Goal: Task Accomplishment & Management: Complete application form

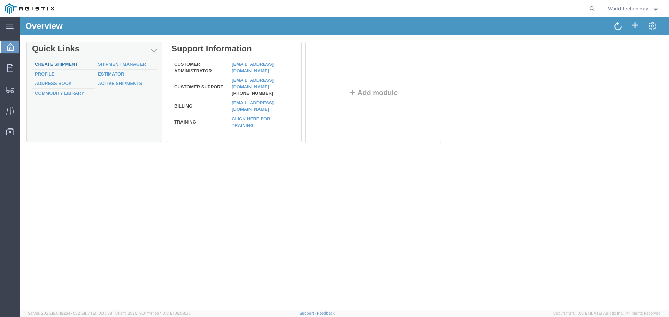
click at [56, 65] on link "Create Shipment" at bounding box center [56, 64] width 43 height 5
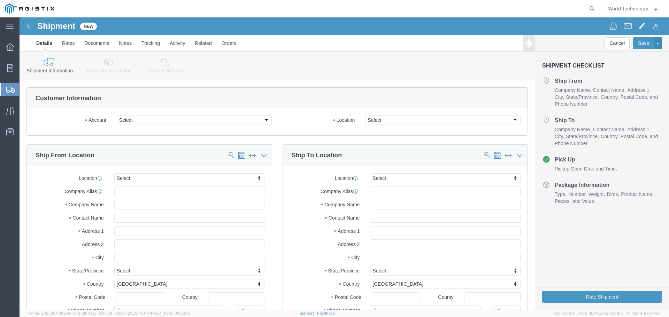
select select
click select "Select PG&E World Wide Technology Inc"
select select "9596"
click select "Select PG&E World Wide Technology Inc"
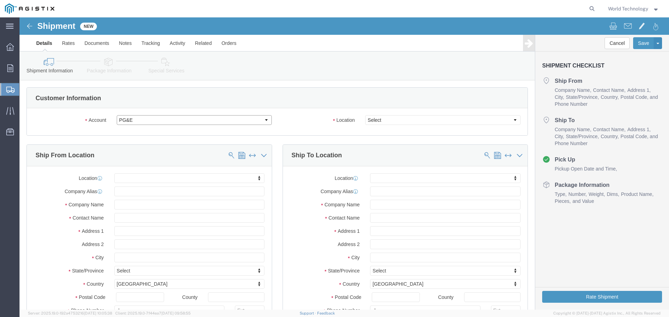
select select "PURCHORD"
select select
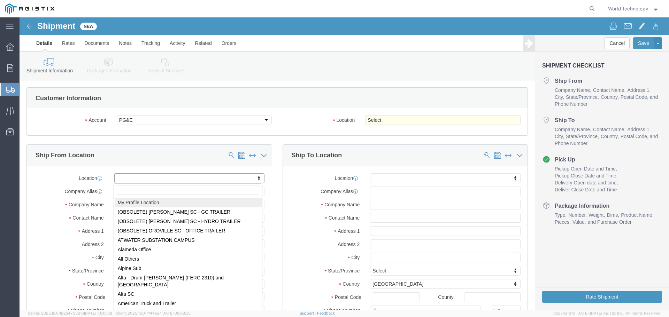
select select "MYPROFILE"
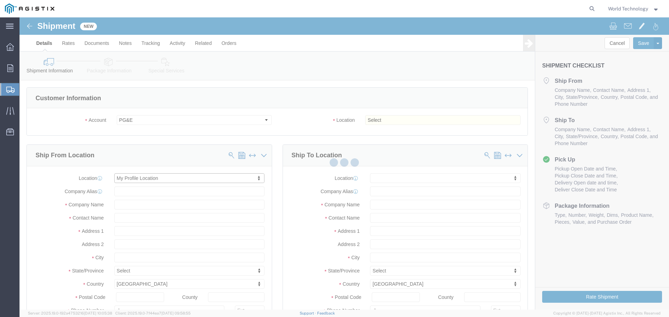
type input "World Wide Technology Inc"
type input "World Technology"
type input "[STREET_ADDRESS]"
type input "[GEOGRAPHIC_DATA]"
type input "62025"
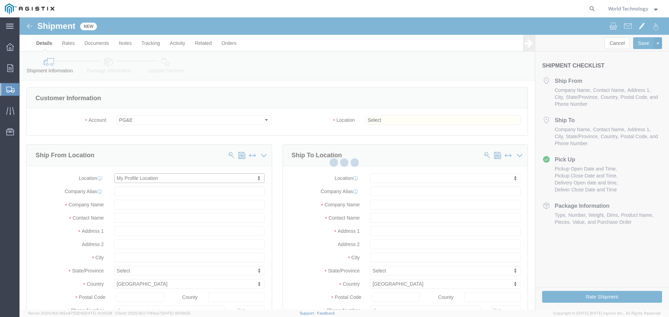
type input "3148240378"
type input "[EMAIL_ADDRESS][DOMAIN_NAME]"
checkbox input "true"
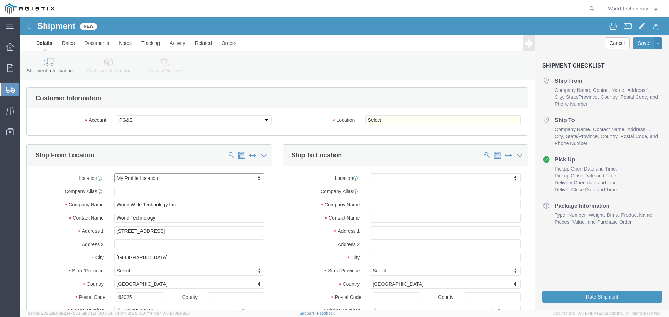
select select "IL"
click select "Select All Others [GEOGRAPHIC_DATA] [GEOGRAPHIC_DATA] [GEOGRAPHIC_DATA] [GEOGRA…"
select select "19996"
click select "Select All Others [GEOGRAPHIC_DATA] [GEOGRAPHIC_DATA] [GEOGRAPHIC_DATA] [GEOGRA…"
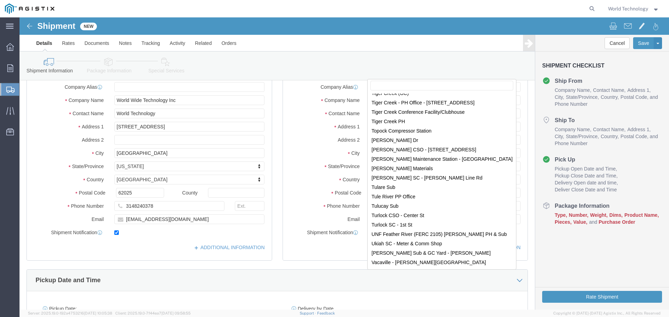
scroll to position [4487, 0]
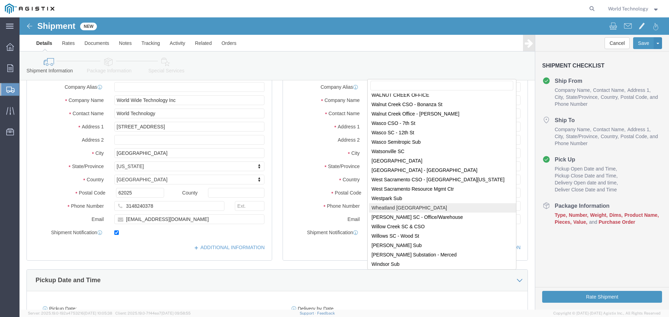
select select "19996"
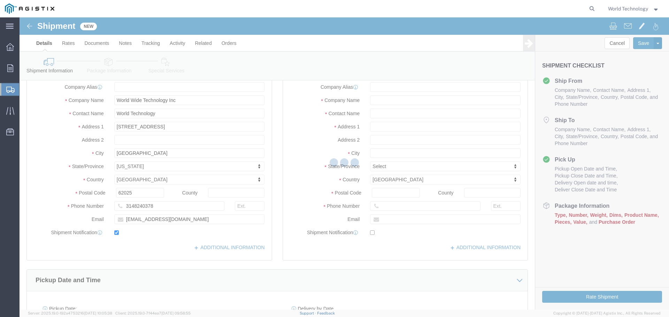
type input "PG&E"
type input "[STREET_ADDRESS]"
type input "Wheatland"
type input "95692"
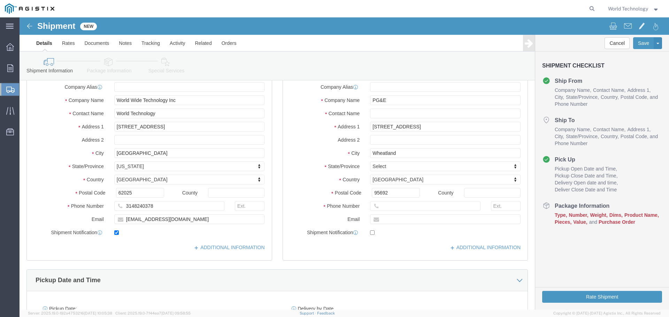
select select "CA"
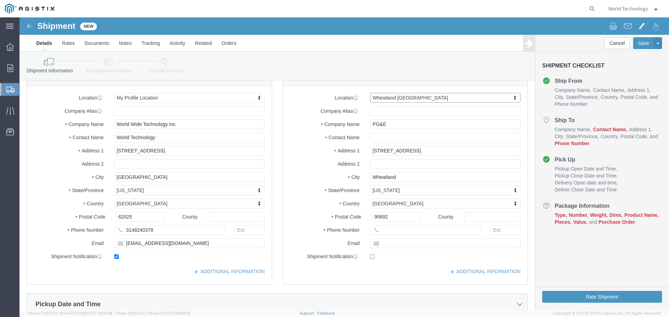
scroll to position [70, 0]
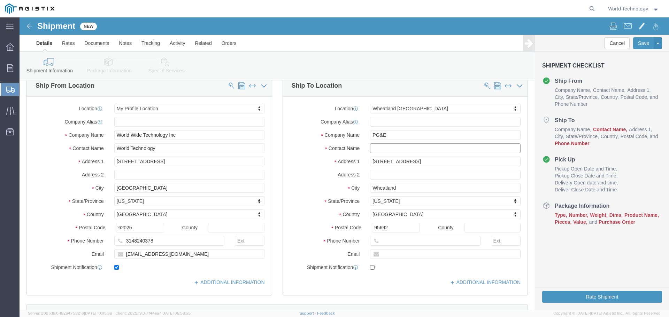
click input "text"
type input "[PERSON_NAME]"
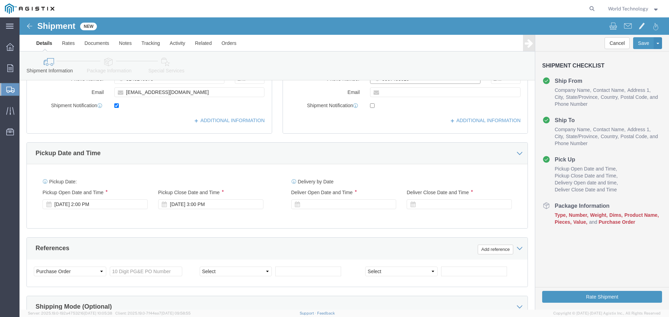
scroll to position [244, 0]
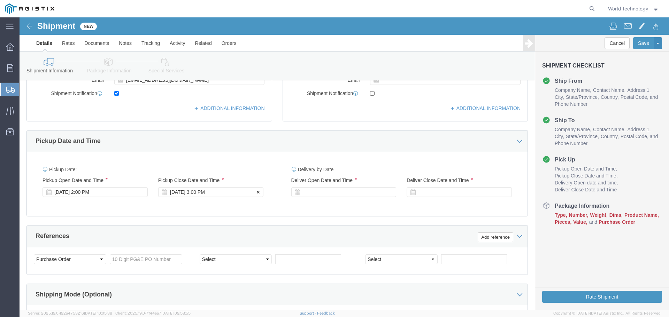
type input "5307493019"
click div "[DATE] 3:00 PM"
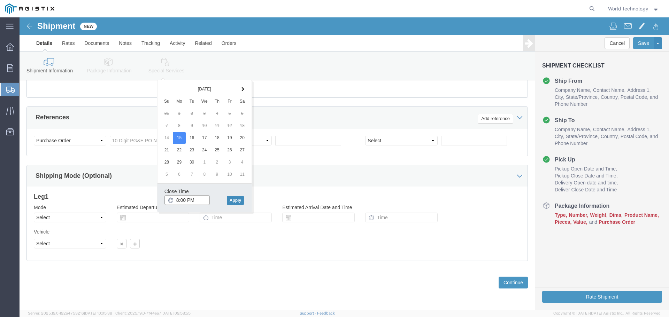
type input "8:00 PM"
click button "Apply"
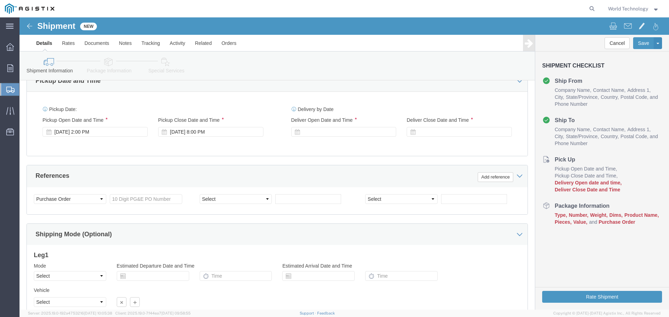
scroll to position [293, 0]
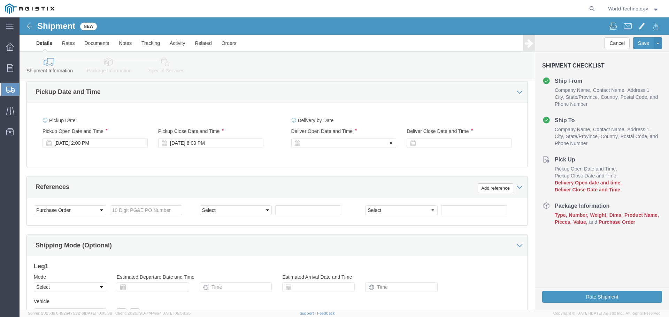
click div
click input "9:00 PM"
type input "9:00 AM"
click button "Apply"
click div
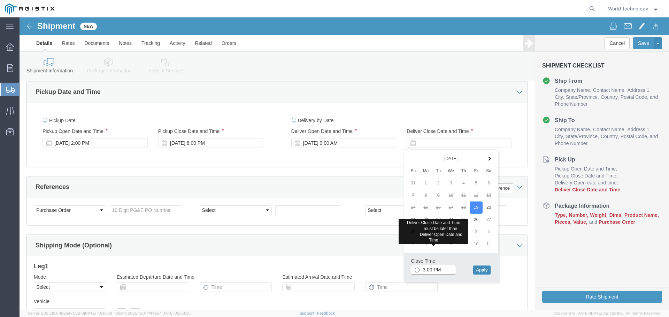
type input "3:00 PM"
click button "Apply"
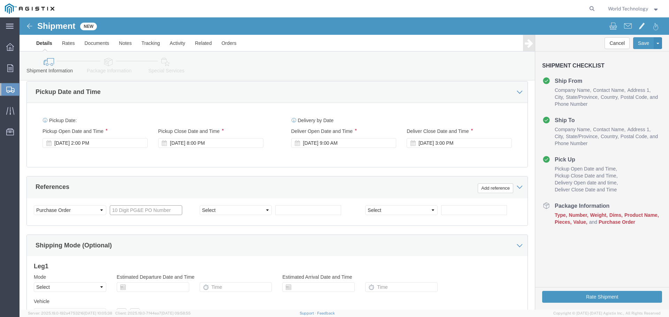
click input "text"
type input "2701225373"
click select "Select Account Type Activity ID Airline Appointment Number ASN Batch Request # …"
select select "DELNUM"
click select "Select Account Type Activity ID Airline Appointment Number ASN Batch Request # …"
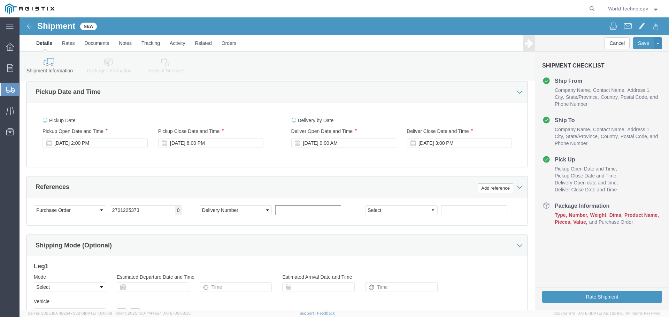
click input "text"
type input "1601942090"
click select "Select Account Type Activity ID Airline Appointment Number ASN Batch Request # …"
select select "SALEORDR"
click select "Select Account Type Activity ID Airline Appointment Number ASN Batch Request # …"
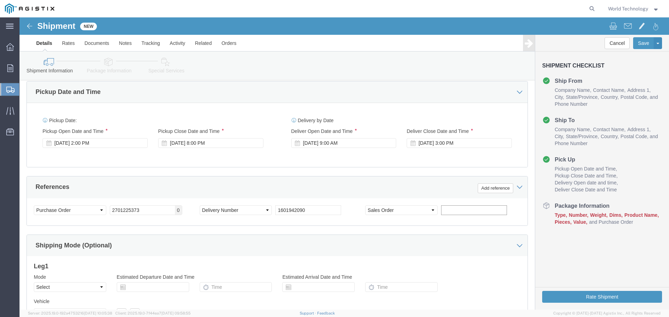
click input "text"
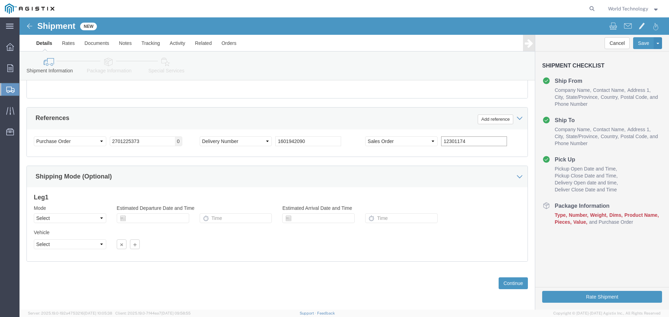
scroll to position [363, 0]
type input "12301174"
click button "Continue"
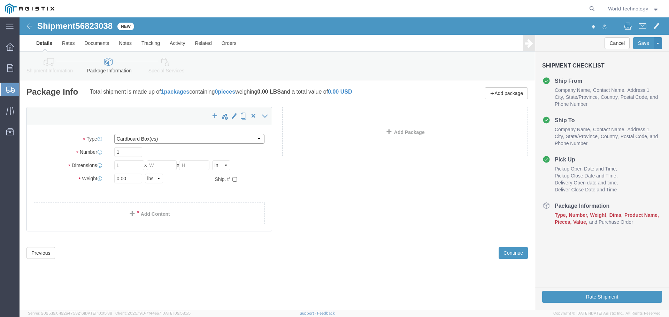
click select "Select Bulk Bundle(s) Cardboard Box(es) Carton(s) Crate(s) Drum(s) (Fiberboard)…"
select select "PSNS"
click select "Select Bulk Bundle(s) Cardboard Box(es) Carton(s) Crate(s) Drum(s) (Fiberboard)…"
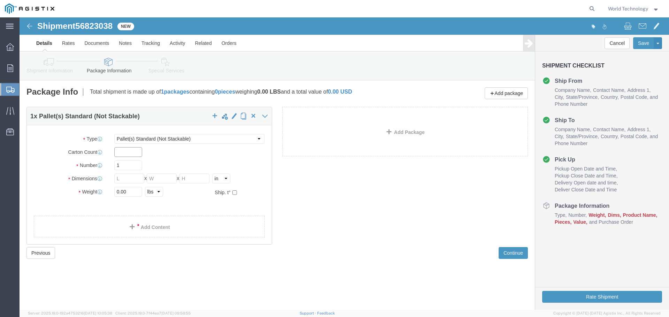
click input "text"
type input "6"
type input "48"
type input "40"
type input "32"
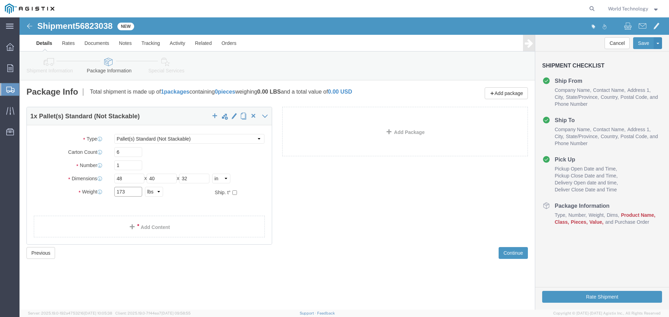
type input "173"
click link "Add Content"
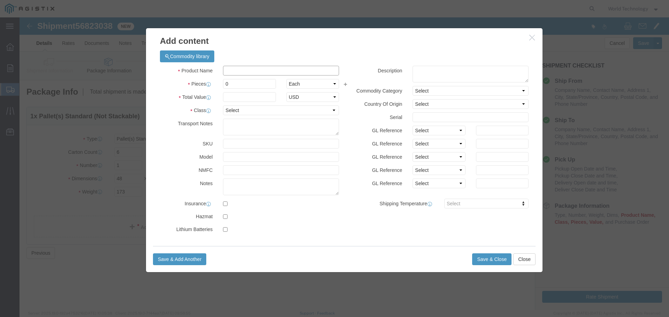
drag, startPoint x: 271, startPoint y: 52, endPoint x: 283, endPoint y: 39, distance: 17.5
click input "text"
type input "Computer Equipment"
type input "1"
type input "10000"
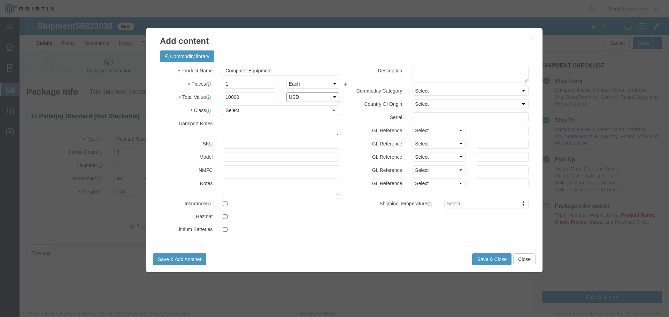
select select "USD"
select select "92.5"
click button "Save & Close"
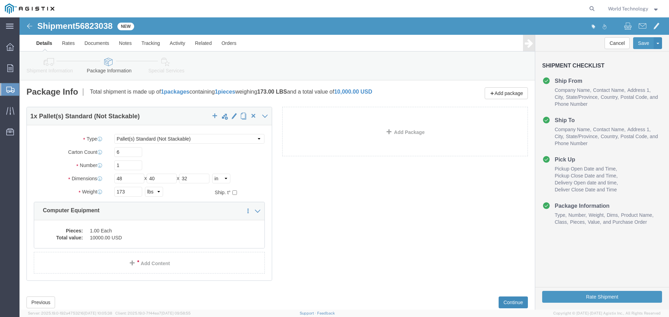
click button "Continue"
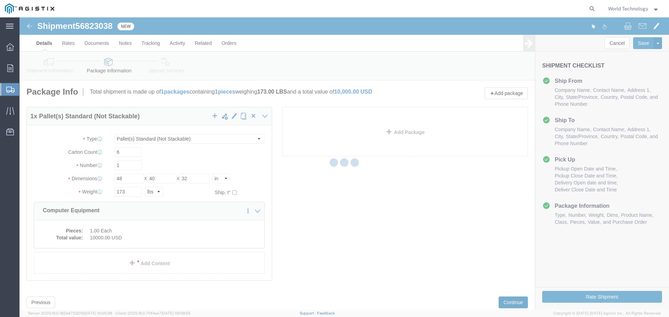
select select
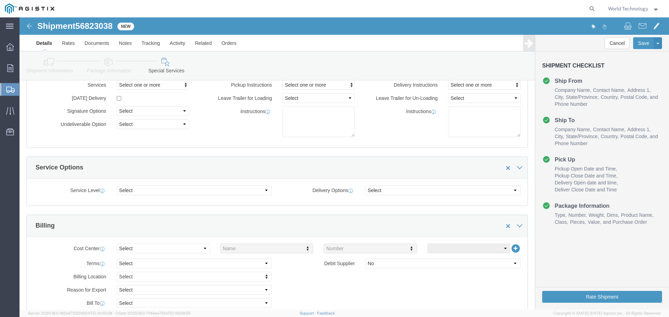
scroll to position [70, 0]
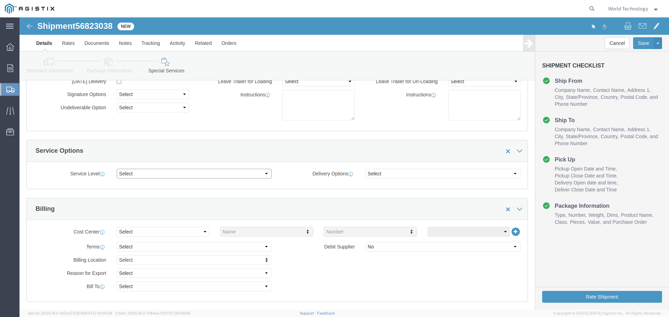
click select "Select 1 Day 2 Day 3-5 Day Economy 5+ Day"
select select "3-5 Day Economy"
click select "Select 1 Day 2 Day 3-5 Day Economy 5+ Day"
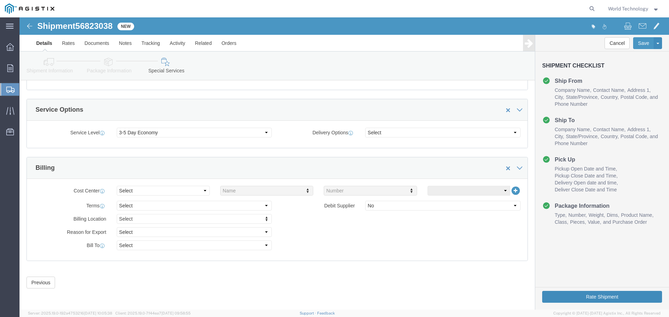
click button "Rate Shipment"
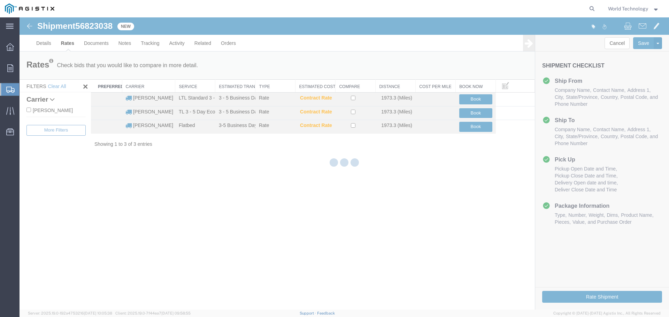
scroll to position [0, 0]
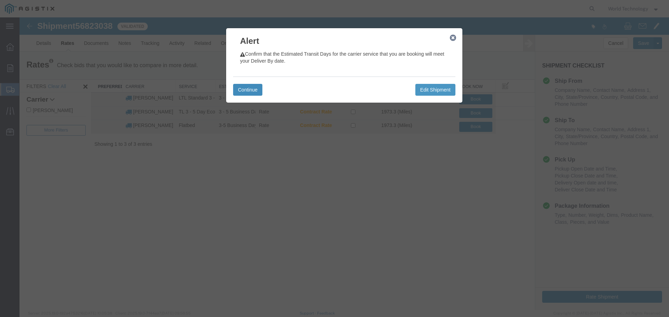
click at [252, 90] on button "Continue" at bounding box center [247, 90] width 29 height 12
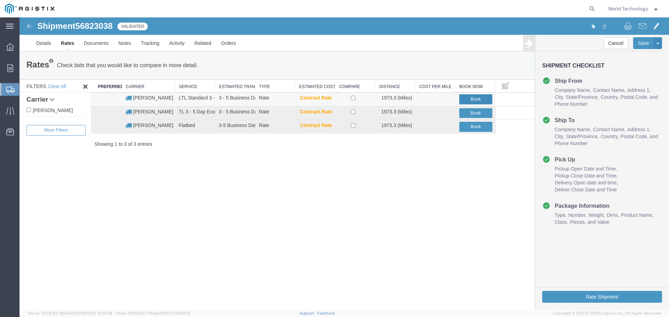
click at [476, 98] on button "Book" at bounding box center [475, 99] width 33 height 10
